Goal: Use online tool/utility

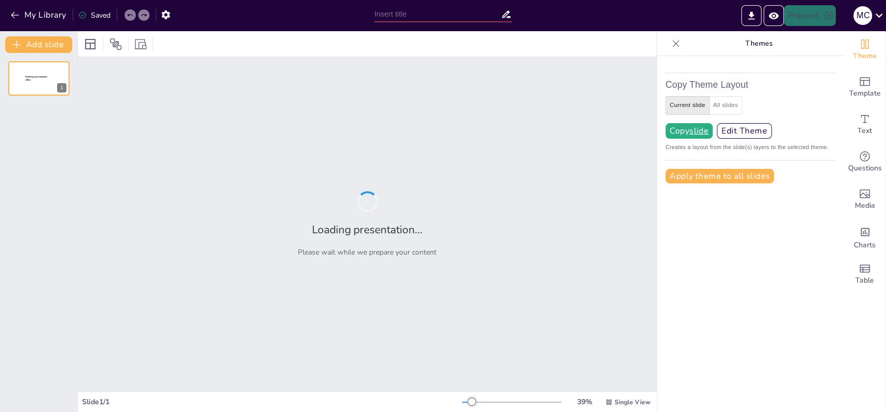
type input "test"
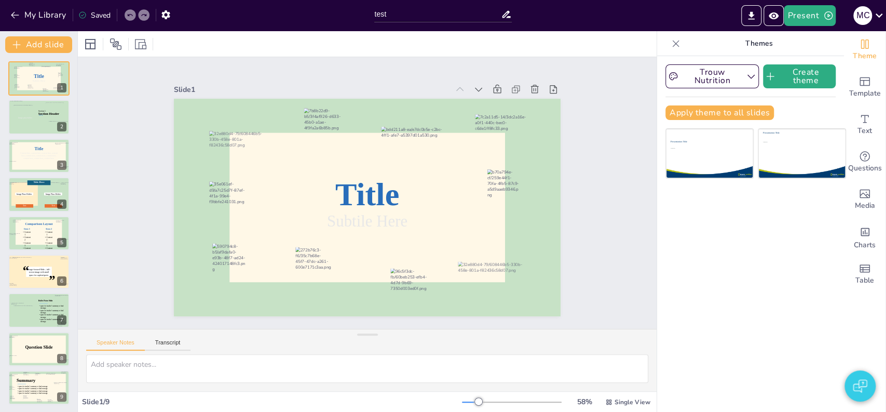
click at [670, 44] on icon at bounding box center [675, 43] width 10 height 10
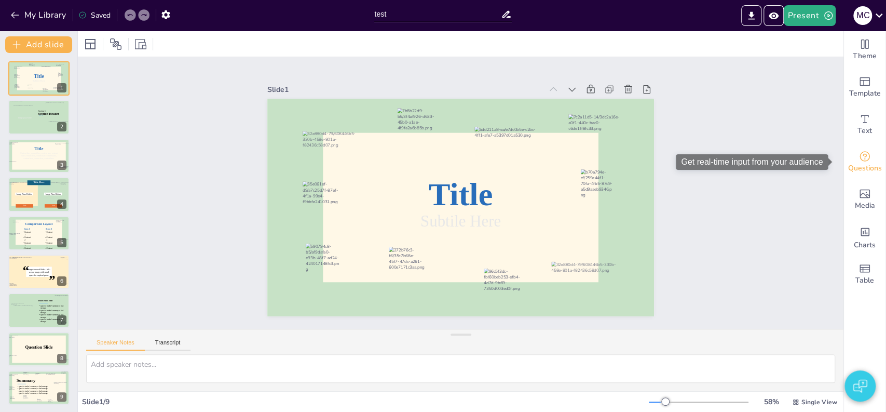
click at [858, 159] on icon "Get real-time input from your audience" at bounding box center [864, 156] width 12 height 12
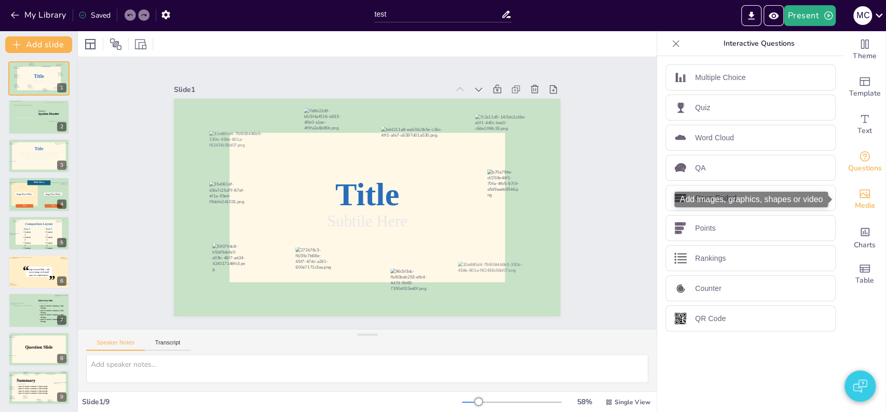
click at [858, 208] on span "Media" at bounding box center [865, 205] width 20 height 11
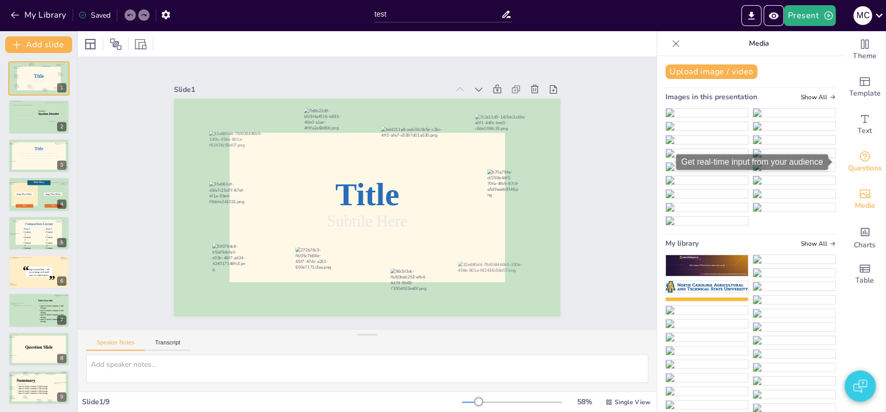
click at [859, 160] on icon "Get real-time input from your audience" at bounding box center [864, 156] width 10 height 10
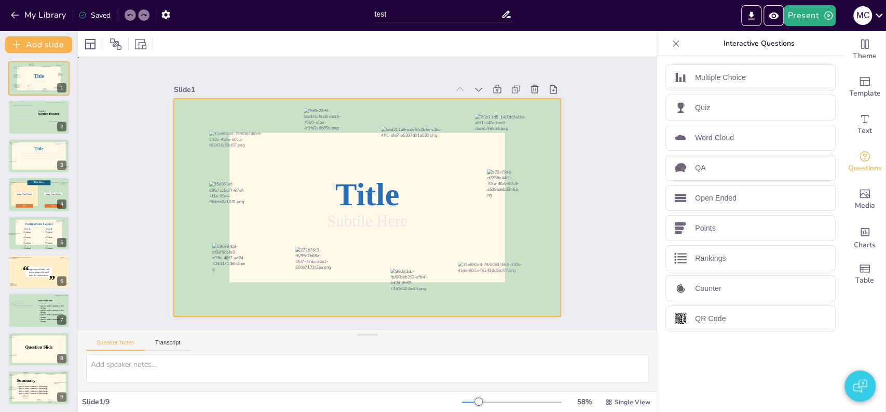
click at [228, 124] on div at bounding box center [353, 188] width 326 height 435
click at [252, 106] on div at bounding box center [282, 83] width 61 height 46
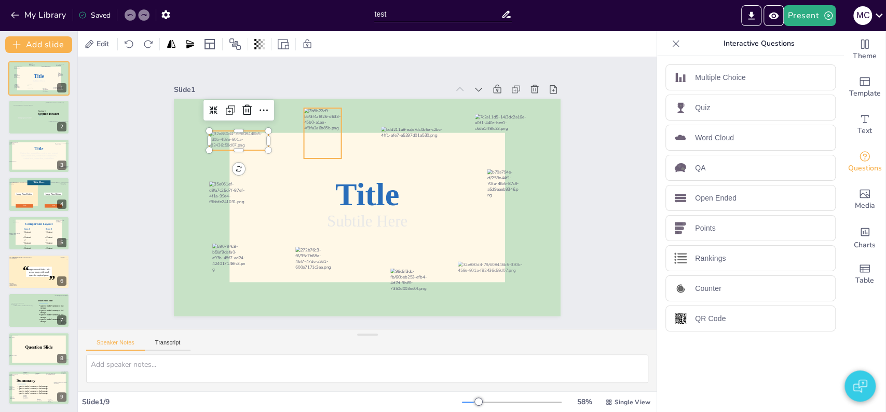
click at [320, 143] on div at bounding box center [329, 129] width 43 height 54
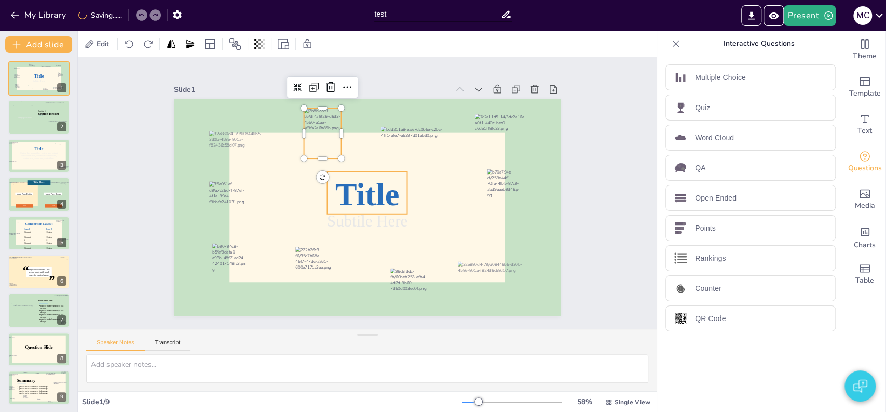
click at [358, 182] on icon at bounding box center [367, 193] width 80 height 42
